Goal: Find specific page/section: Find specific page/section

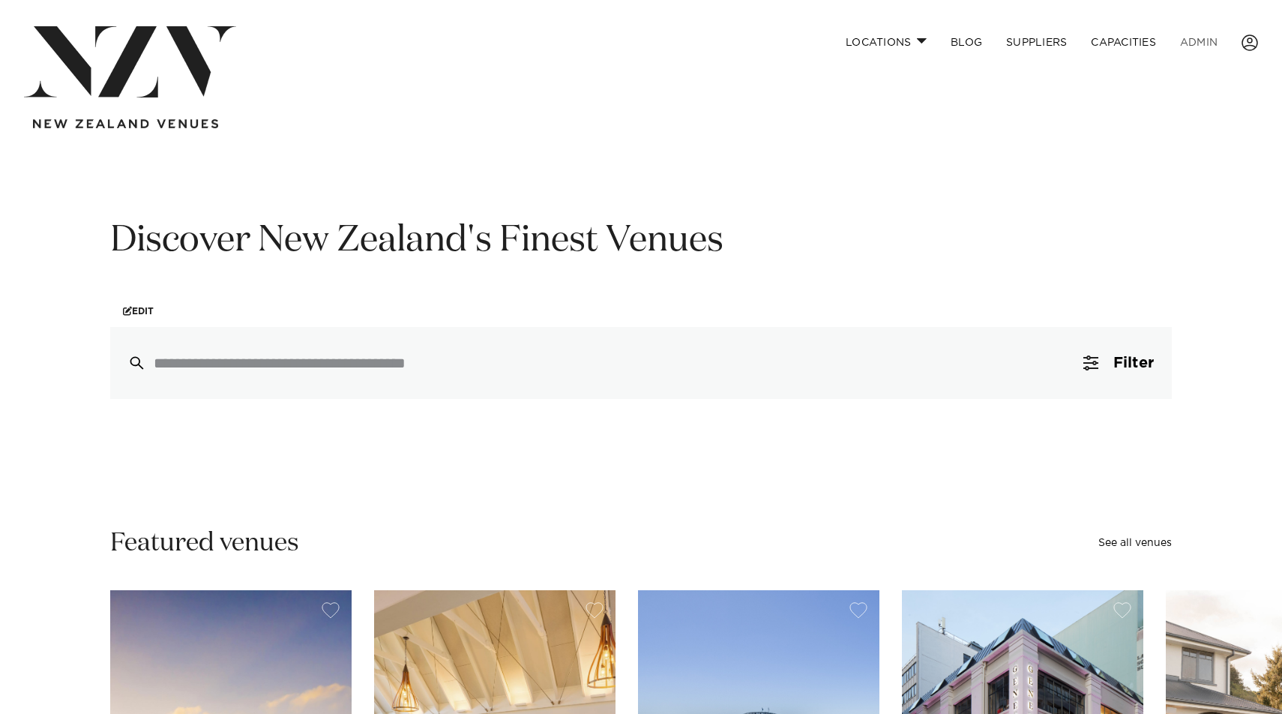
click at [1211, 40] on link "ADMIN" at bounding box center [1198, 42] width 61 height 32
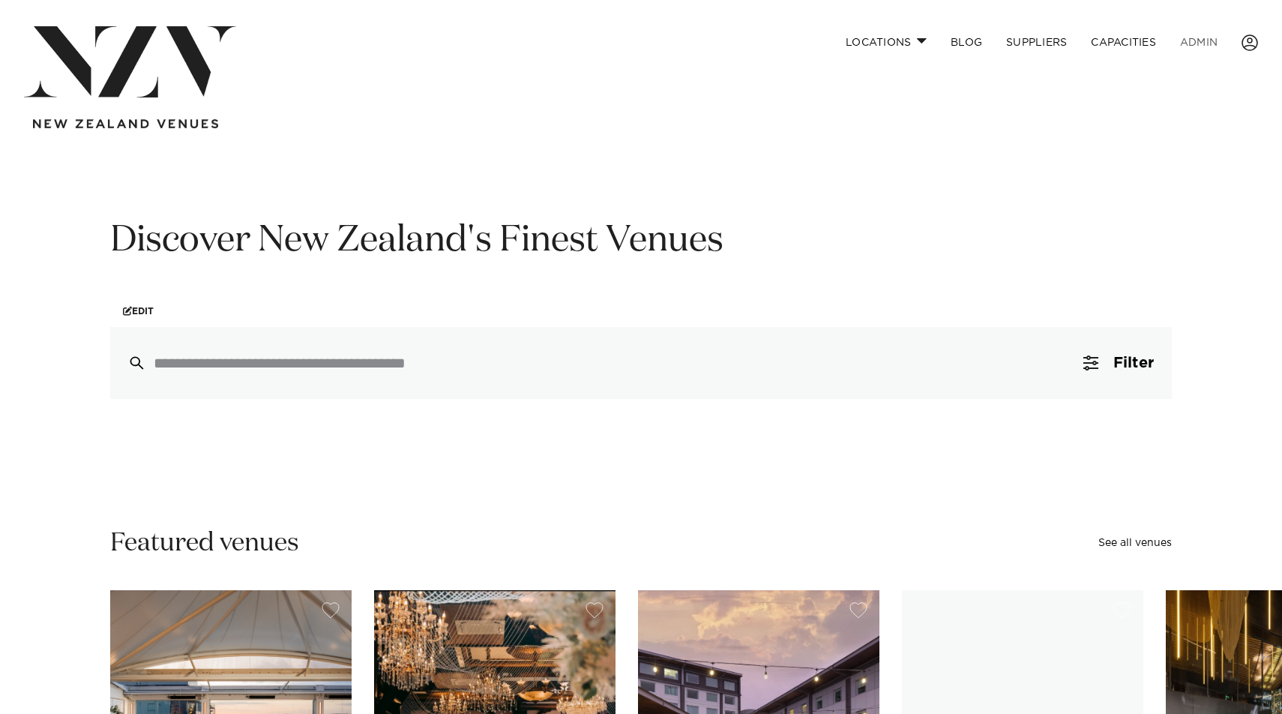
click at [1212, 45] on link "ADMIN" at bounding box center [1198, 42] width 61 height 32
